Goal: Information Seeking & Learning: Learn about a topic

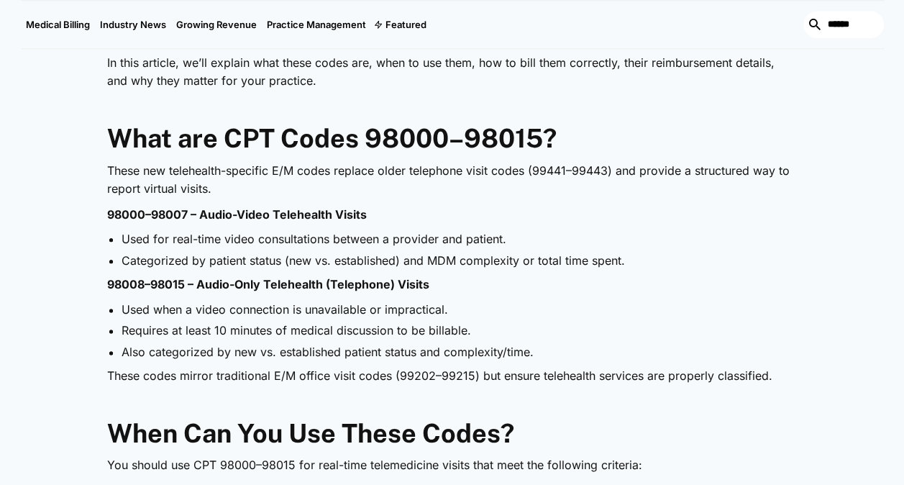
scroll to position [719, 0]
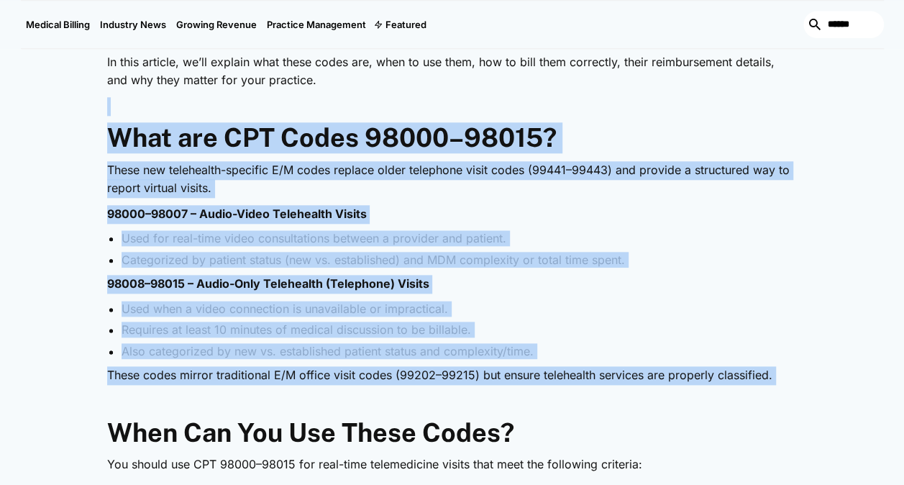
drag, startPoint x: 72, startPoint y: 106, endPoint x: 578, endPoint y: 405, distance: 587.2
drag, startPoint x: 578, startPoint y: 405, endPoint x: 540, endPoint y: 296, distance: 114.9
copy div "‍ What are CPT Codes 98000–98015? These new telehealth-specific E/M codes repla…"
drag, startPoint x: 89, startPoint y: 255, endPoint x: 88, endPoint y: 240, distance: 14.5
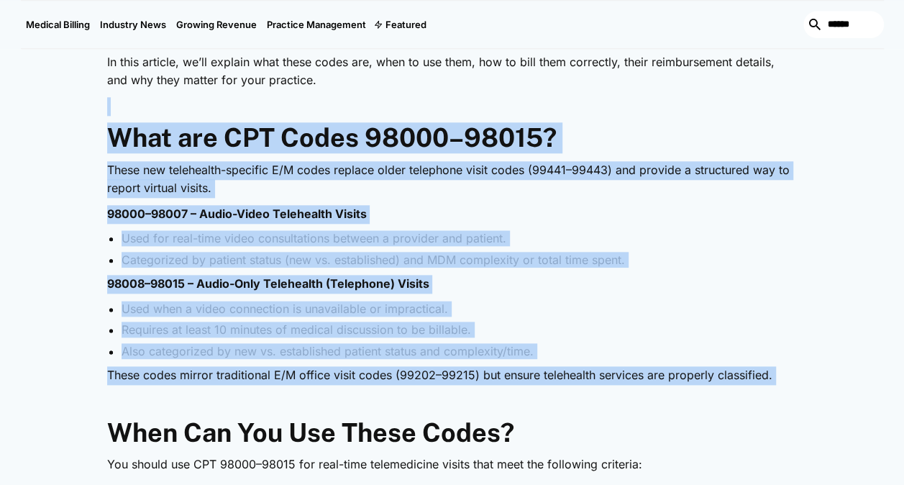
drag, startPoint x: 106, startPoint y: 132, endPoint x: 679, endPoint y: 399, distance: 631.7
copy div "What are CPT Codes 98000–98015? These new telehealth-specific E/M codes replace…"
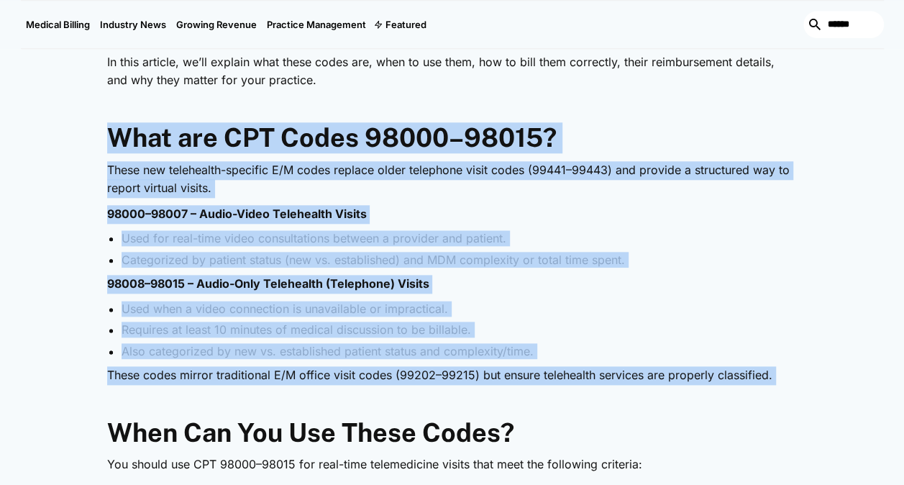
click at [721, 222] on p "98000–98007 – Audio-Video Telehealth Visits" at bounding box center [452, 214] width 691 height 19
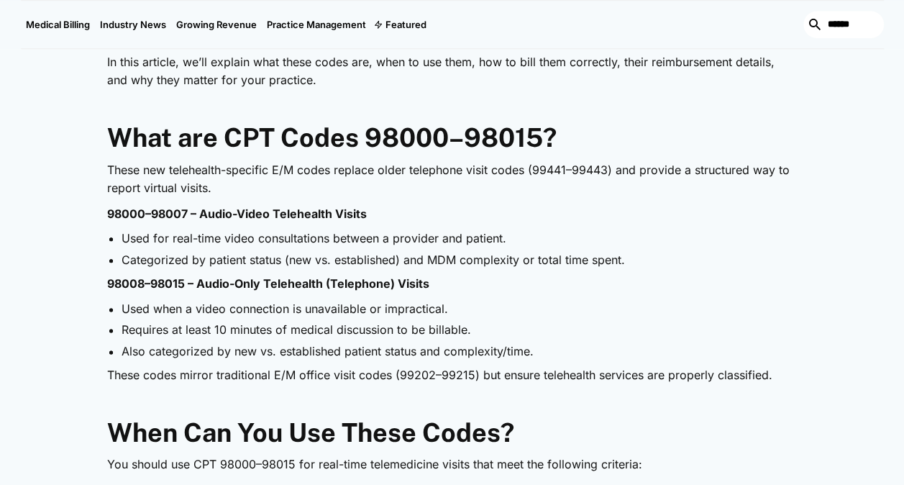
scroll to position [504, 0]
